Goal: Find specific page/section: Find specific page/section

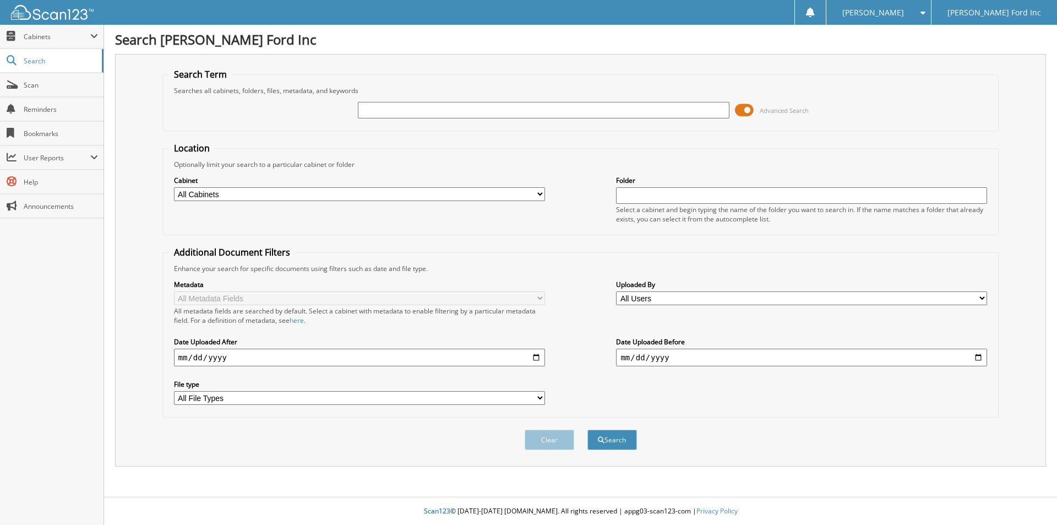
click at [426, 116] on input "text" at bounding box center [543, 110] width 371 height 17
type input "K11272"
click at [609, 441] on button "Search" at bounding box center [613, 440] width 50 height 20
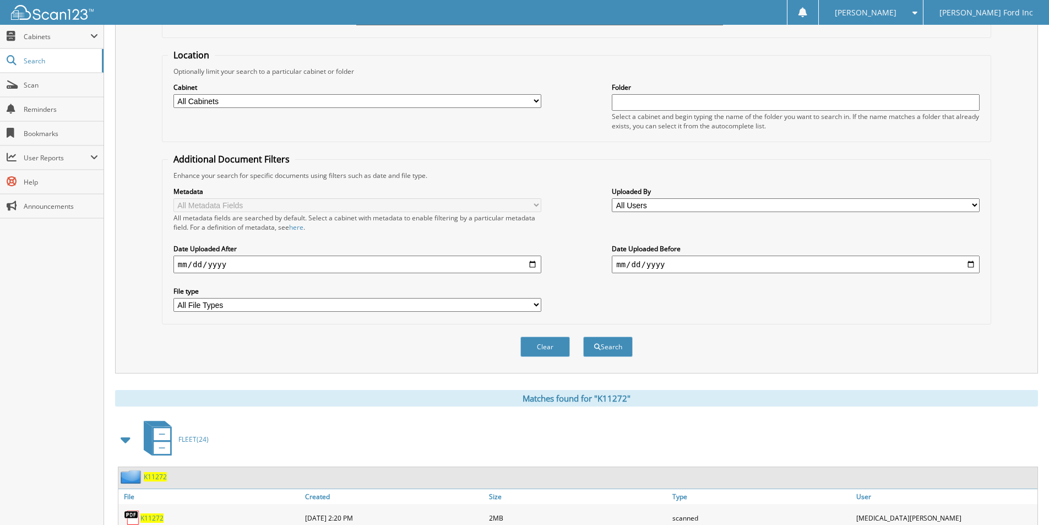
scroll to position [158, 0]
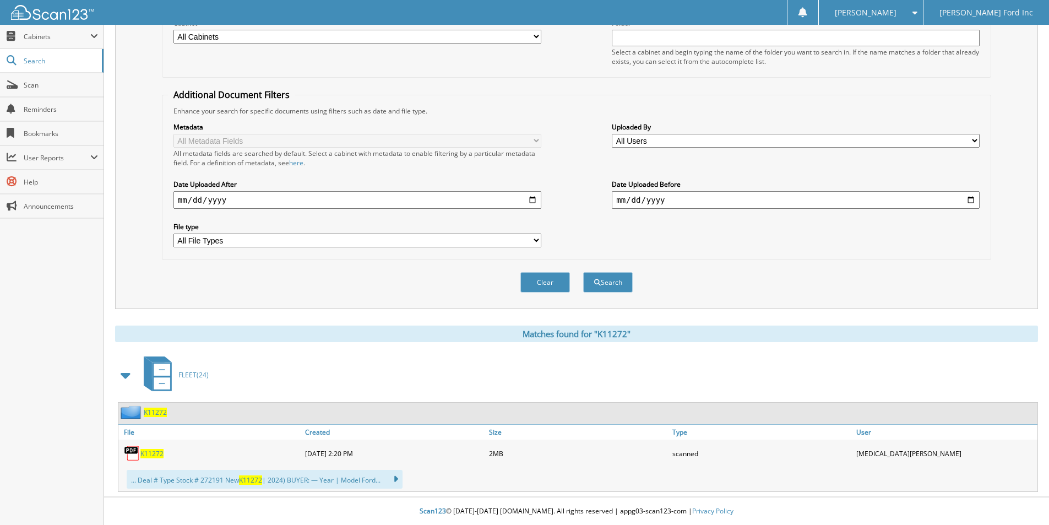
click at [145, 454] on span "K11272" at bounding box center [151, 453] width 23 height 9
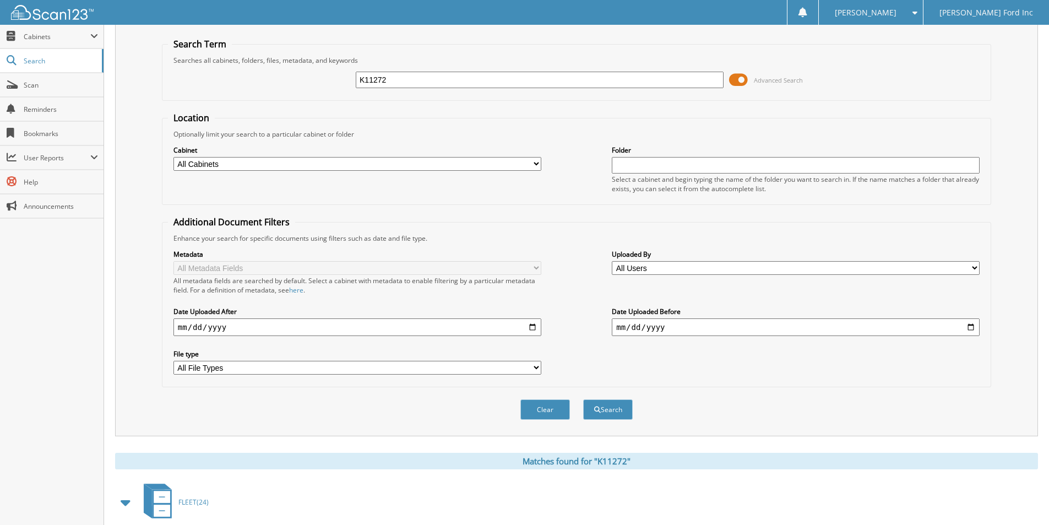
scroll to position [0, 0]
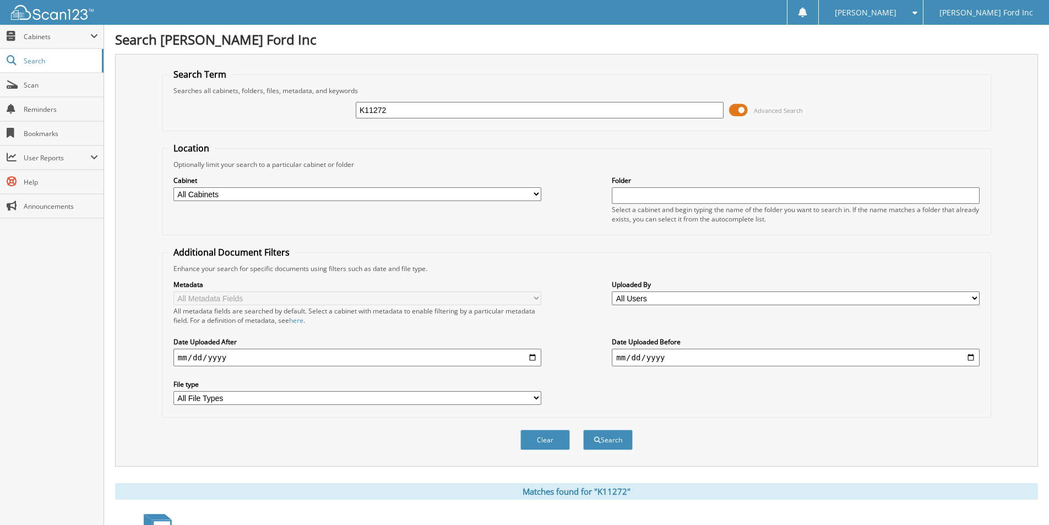
drag, startPoint x: 374, startPoint y: 110, endPoint x: 345, endPoint y: 108, distance: 29.8
click at [345, 108] on div "K11272 Advanced Search" at bounding box center [576, 110] width 817 height 30
type input "K11259"
click at [612, 435] on button "Search" at bounding box center [608, 440] width 50 height 20
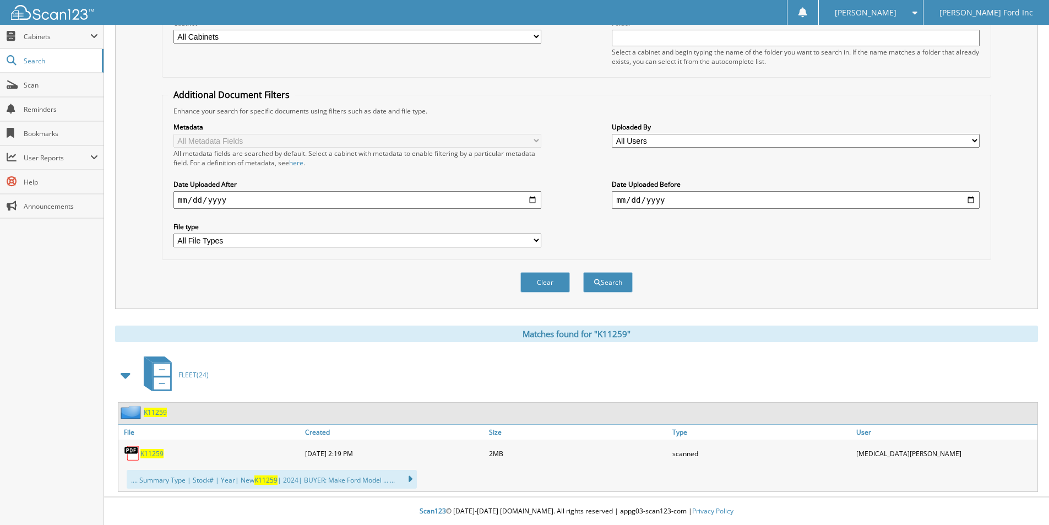
click at [148, 454] on span "K11259" at bounding box center [151, 453] width 23 height 9
